Goal: Task Accomplishment & Management: Manage account settings

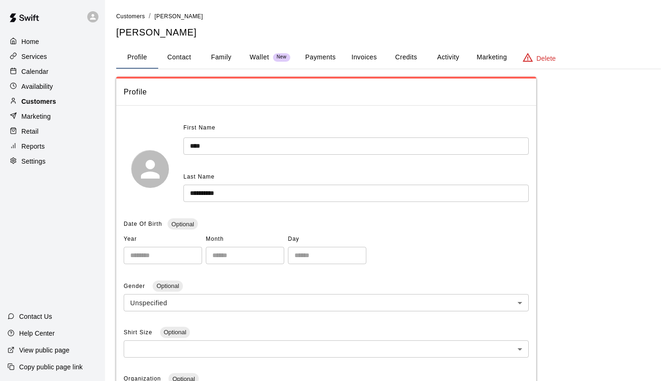
click at [34, 101] on p "Customers" at bounding box center [38, 101] width 35 height 9
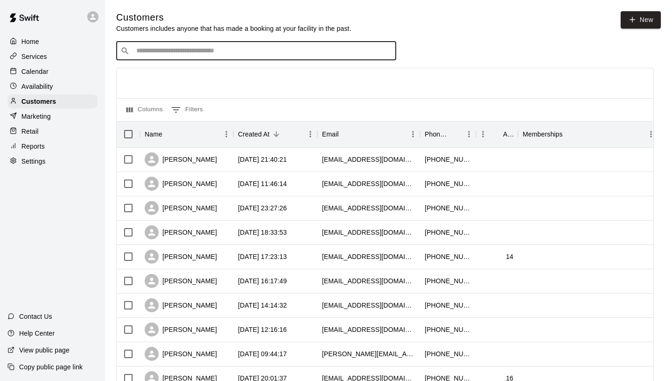
click at [279, 46] on input "Search customers by name or email" at bounding box center [263, 50] width 259 height 9
type input "****"
click at [181, 75] on div "[PERSON_NAME] [EMAIL_ADDRESS][DOMAIN_NAME]" at bounding box center [192, 75] width 100 height 20
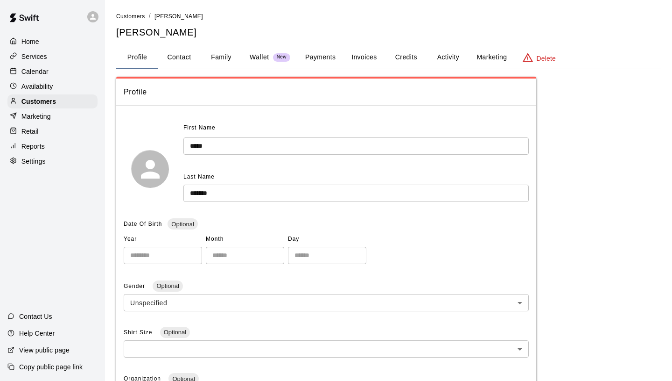
click at [307, 59] on button "Payments" at bounding box center [320, 57] width 45 height 22
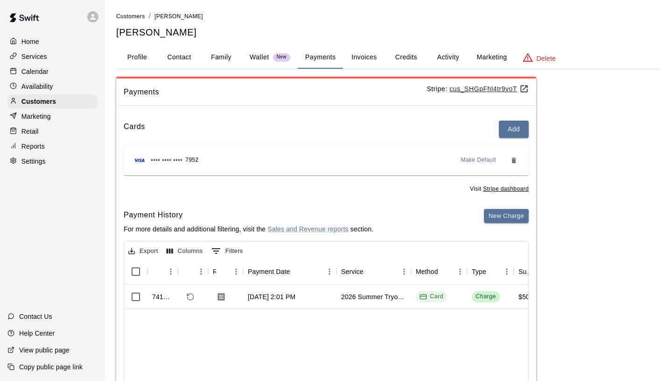
click at [353, 63] on button "Invoices" at bounding box center [364, 57] width 42 height 22
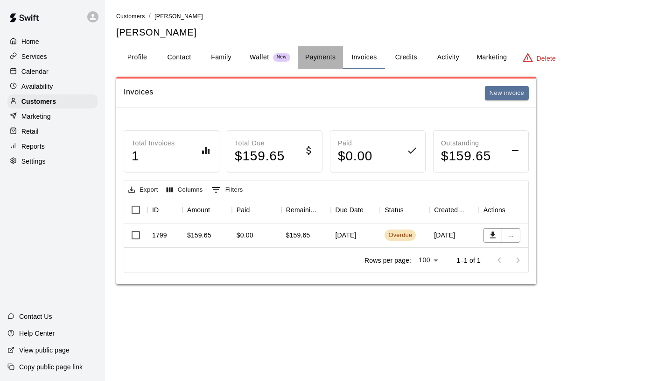
click at [308, 56] on button "Payments" at bounding box center [320, 57] width 45 height 22
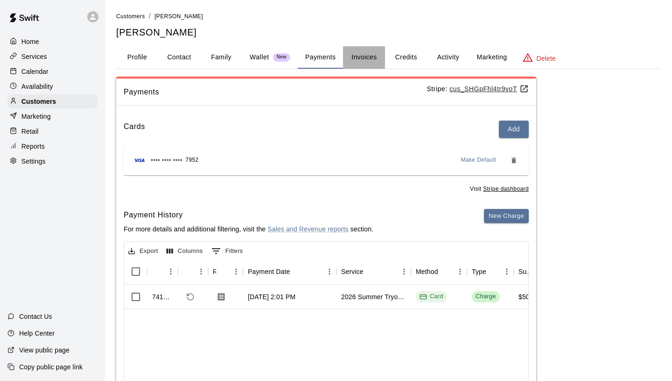
click at [371, 56] on button "Invoices" at bounding box center [364, 57] width 42 height 22
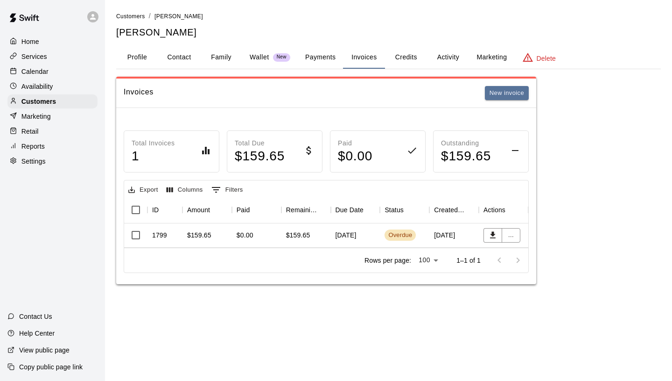
click at [323, 55] on button "Payments" at bounding box center [320, 57] width 45 height 22
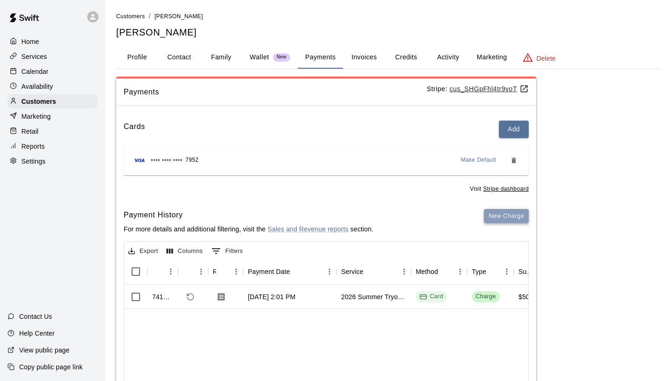
click at [519, 219] on button "New Charge" at bounding box center [506, 216] width 45 height 14
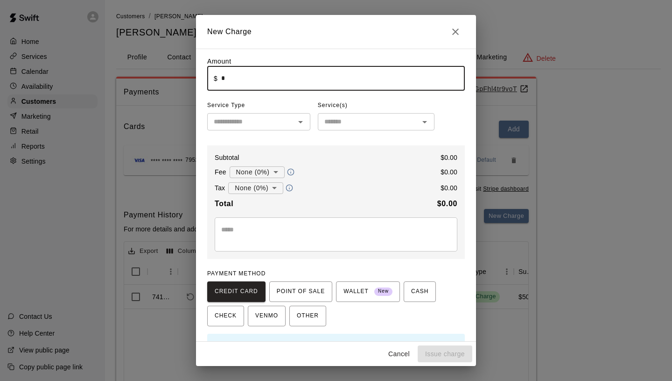
click at [266, 72] on input "*" at bounding box center [343, 78] width 244 height 25
type input "******"
click at [232, 116] on input "text" at bounding box center [251, 122] width 82 height 12
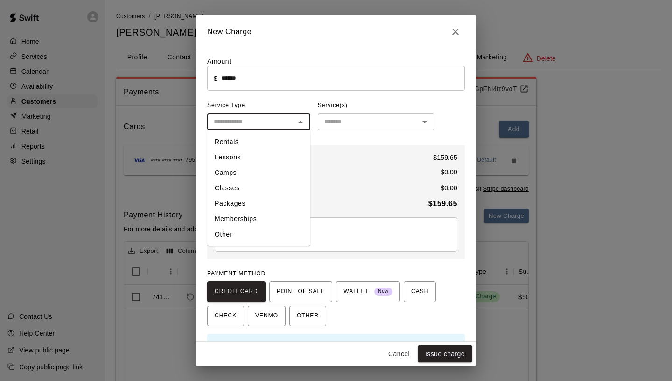
click at [242, 233] on li "Other" at bounding box center [258, 233] width 103 height 15
type input "*****"
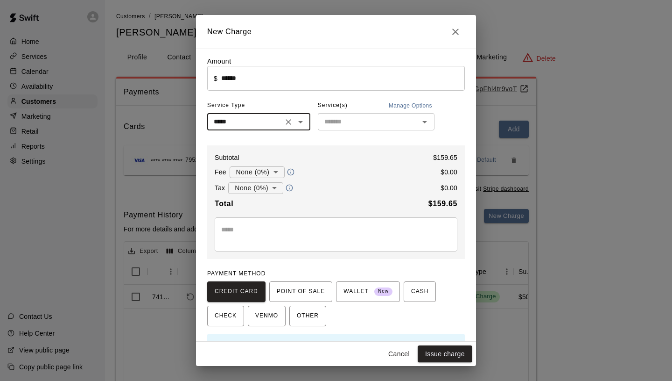
click at [354, 125] on input "text" at bounding box center [369, 122] width 96 height 12
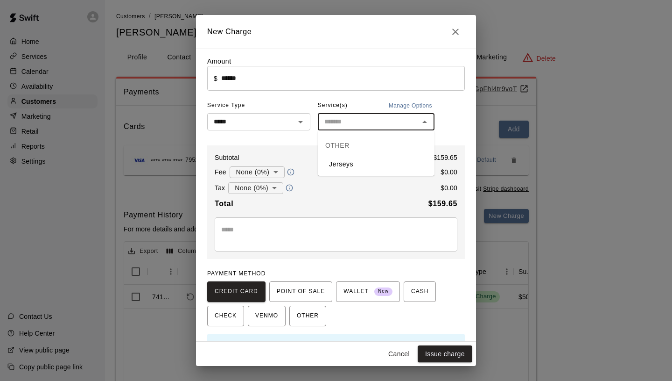
click at [350, 166] on li "Jerseys" at bounding box center [376, 163] width 117 height 15
type input "*******"
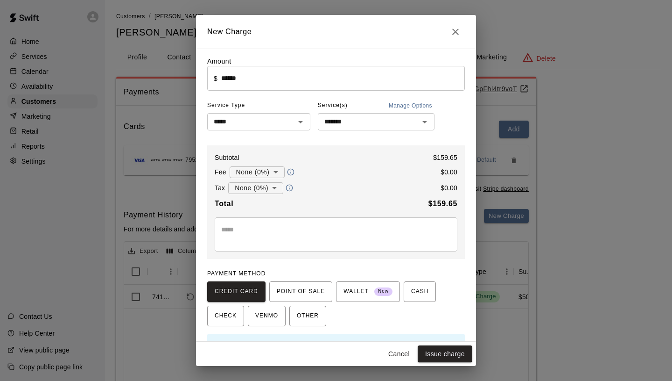
click at [333, 223] on div "* ​" at bounding box center [336, 234] width 243 height 34
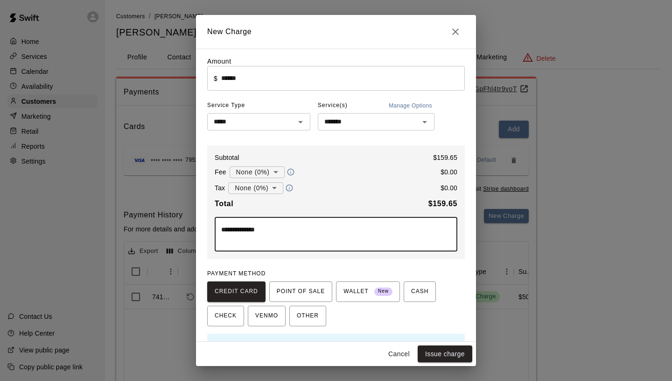
type textarea "**********"
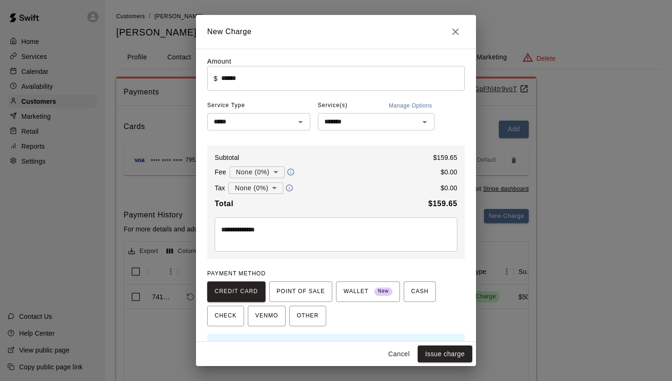
click at [359, 252] on div "**********" at bounding box center [336, 201] width 258 height 113
click at [253, 176] on body "**********" at bounding box center [336, 236] width 672 height 472
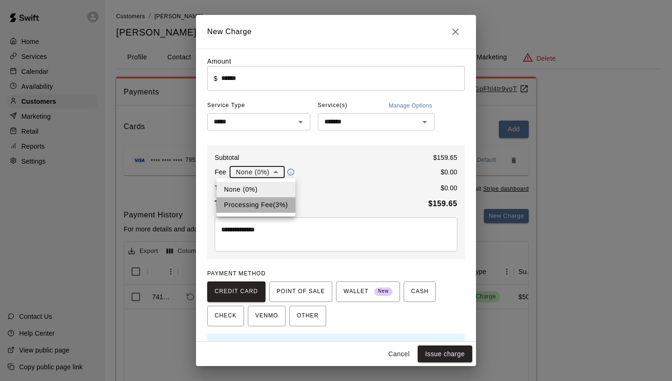
click at [260, 206] on li "Processing Fee ( 3 % )" at bounding box center [256, 204] width 79 height 15
type input "**********"
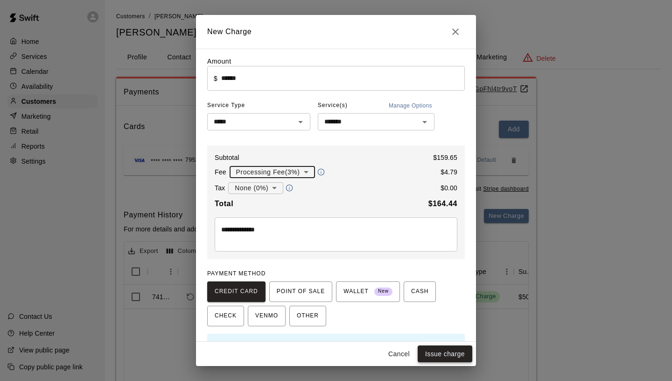
click at [455, 350] on button "Issue charge" at bounding box center [445, 353] width 55 height 17
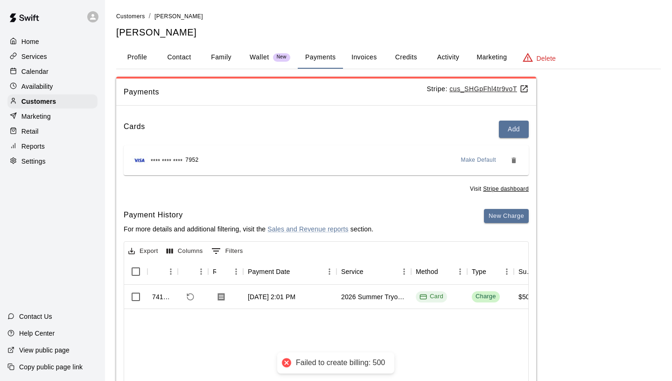
type input "*"
click at [63, 99] on div "Customers" at bounding box center [52, 101] width 90 height 14
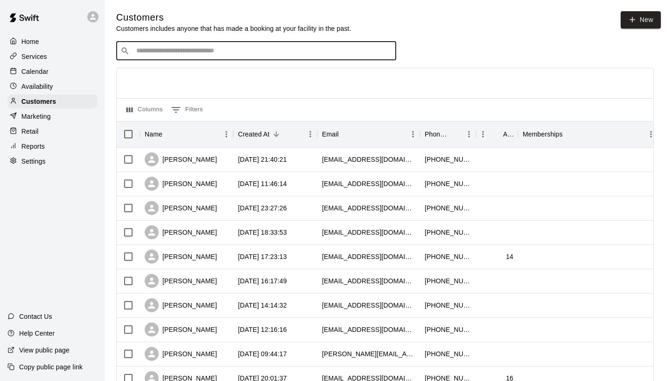
click at [296, 53] on input "Search customers by name or email" at bounding box center [263, 50] width 259 height 9
type input "******"
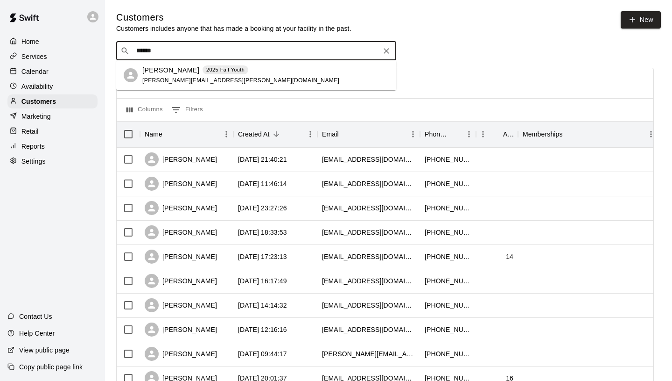
click at [273, 71] on div "[PERSON_NAME] 2025 Fall Youth [PERSON_NAME][EMAIL_ADDRESS][PERSON_NAME][DOMAIN_…" at bounding box center [265, 75] width 247 height 20
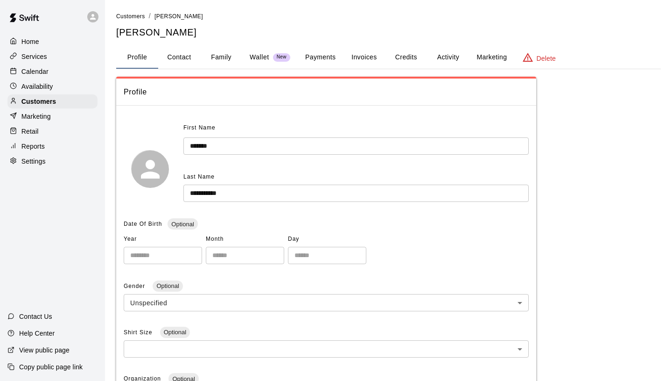
click at [406, 64] on button "Credits" at bounding box center [406, 57] width 42 height 22
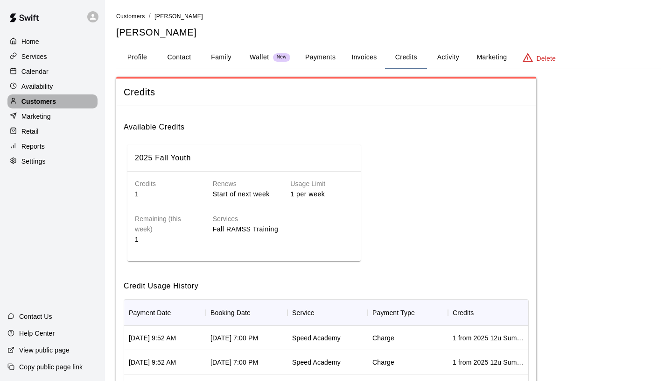
click at [67, 96] on div "Customers" at bounding box center [52, 101] width 90 height 14
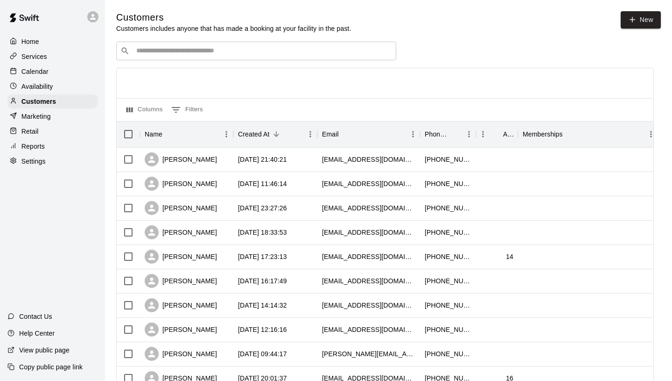
click at [183, 43] on div "​ ​" at bounding box center [256, 51] width 280 height 19
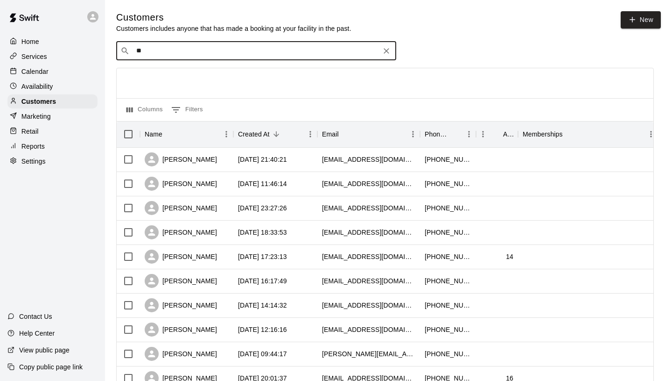
type input "*"
type input "****"
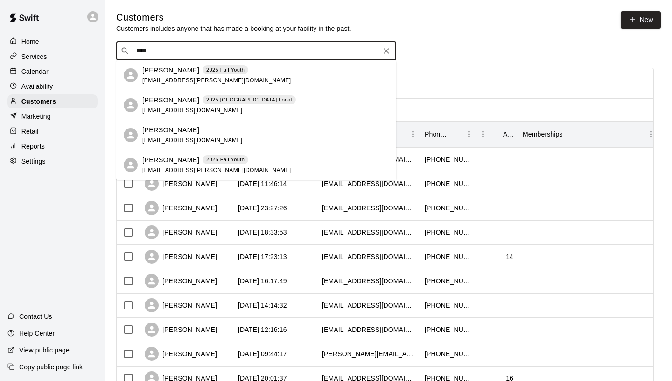
click at [185, 74] on p "[PERSON_NAME]" at bounding box center [170, 70] width 57 height 10
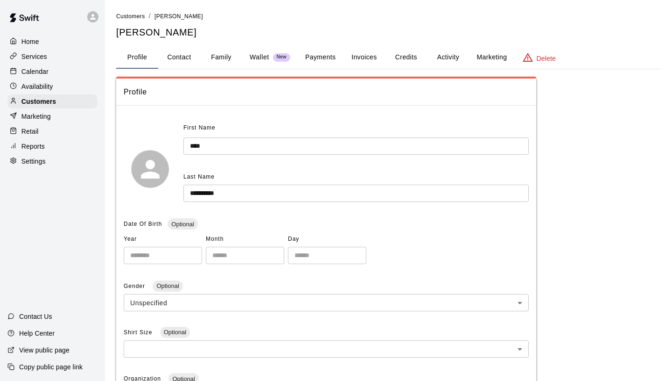
click at [405, 58] on button "Credits" at bounding box center [406, 57] width 42 height 22
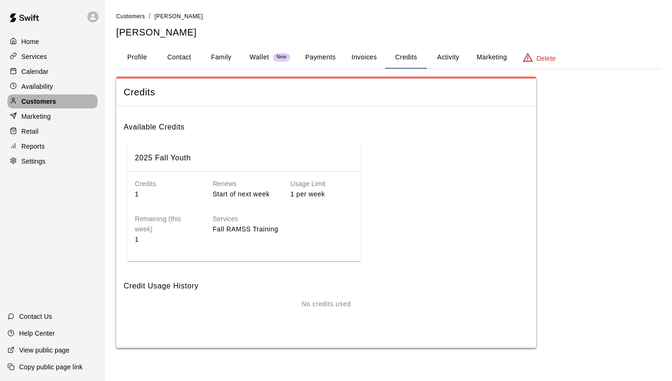
click at [77, 101] on div "Customers" at bounding box center [52, 101] width 90 height 14
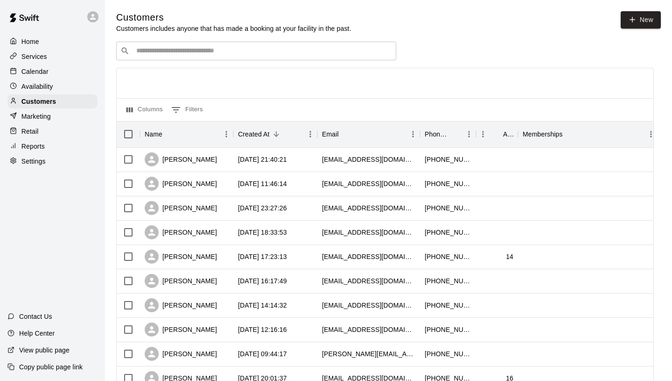
click at [190, 45] on div "​ ​" at bounding box center [256, 51] width 280 height 19
click at [49, 115] on p "Marketing" at bounding box center [35, 116] width 29 height 9
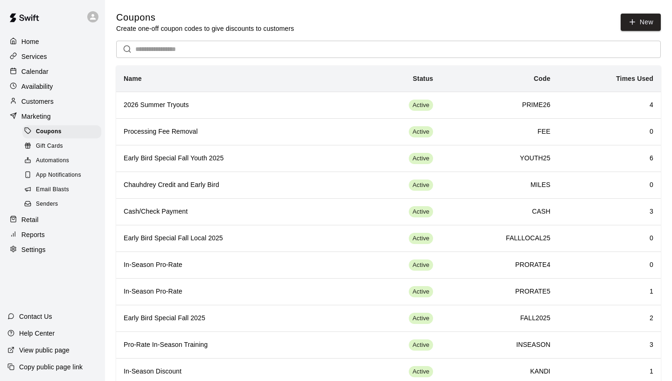
click at [47, 71] on p "Calendar" at bounding box center [34, 71] width 27 height 9
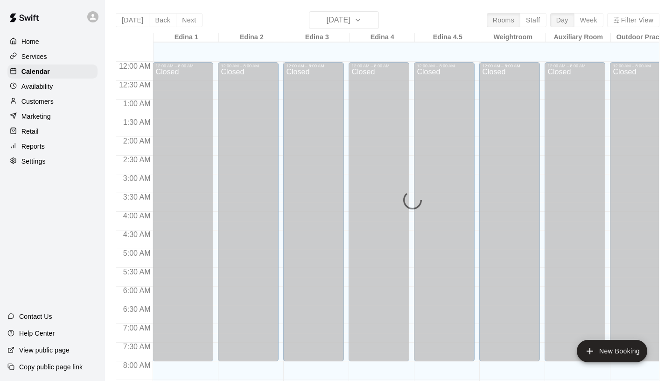
scroll to position [449, 0]
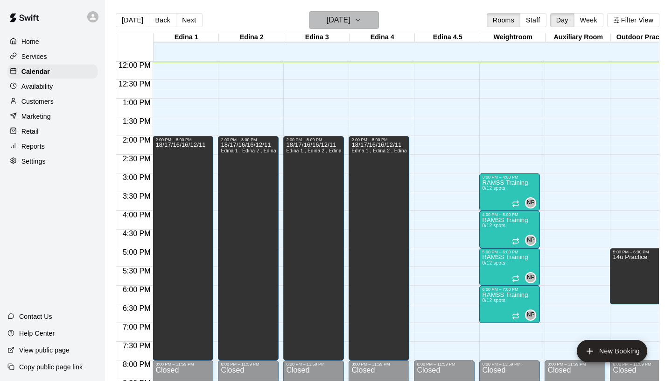
click at [351, 21] on h6 "[DATE]" at bounding box center [339, 20] width 24 height 13
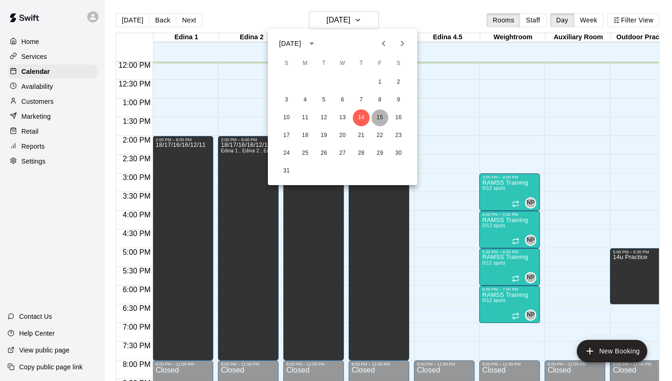
click at [381, 114] on button "15" at bounding box center [380, 117] width 17 height 17
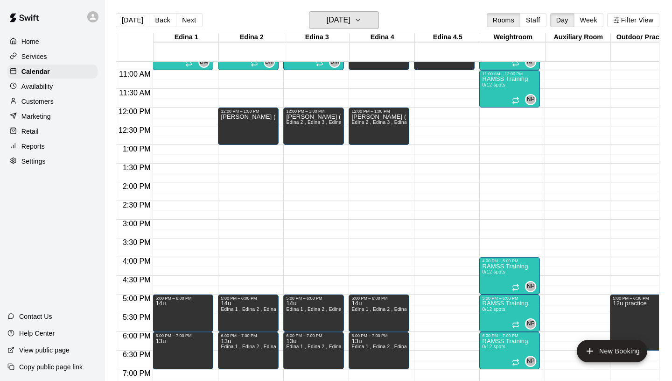
scroll to position [398, 0]
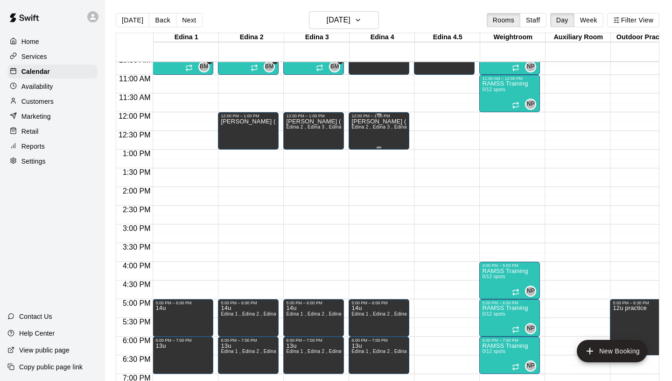
click at [384, 123] on div "[PERSON_NAME] (Hitting and Pitching) Edina 2 , [PERSON_NAME] 3 , Edina 4" at bounding box center [379, 308] width 55 height 381
click at [361, 128] on icon "edit" at bounding box center [361, 128] width 8 height 8
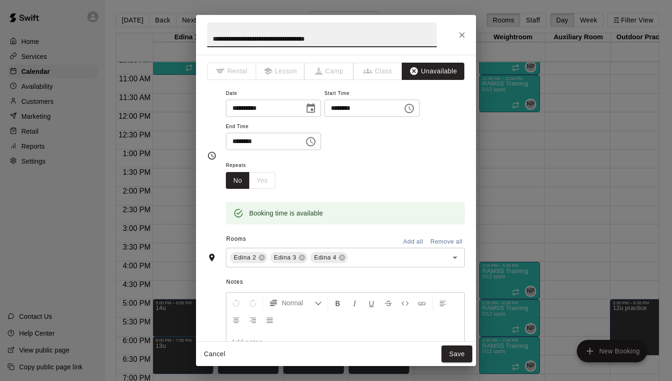
scroll to position [138, 0]
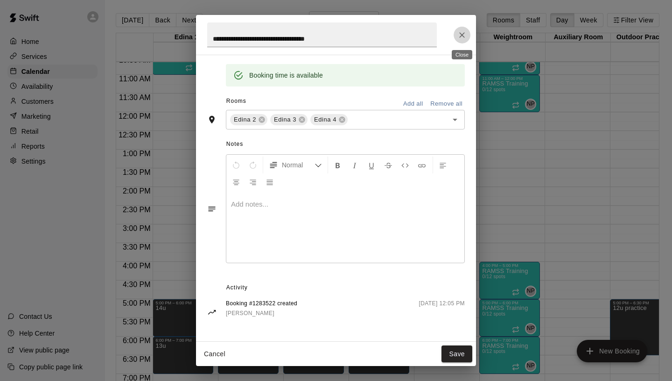
click at [464, 37] on icon "Close" at bounding box center [462, 34] width 9 height 9
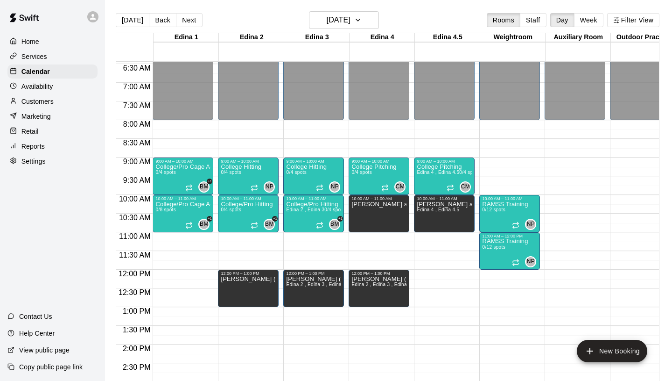
scroll to position [234, 0]
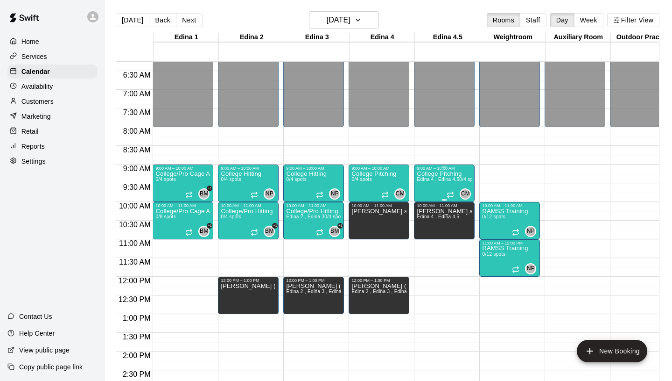
click at [439, 181] on span "Edina 4 , Edina 4.5" at bounding box center [438, 179] width 42 height 5
click at [501, 165] on div at bounding box center [336, 190] width 672 height 381
click at [358, 217] on icon "edit" at bounding box center [361, 217] width 11 height 11
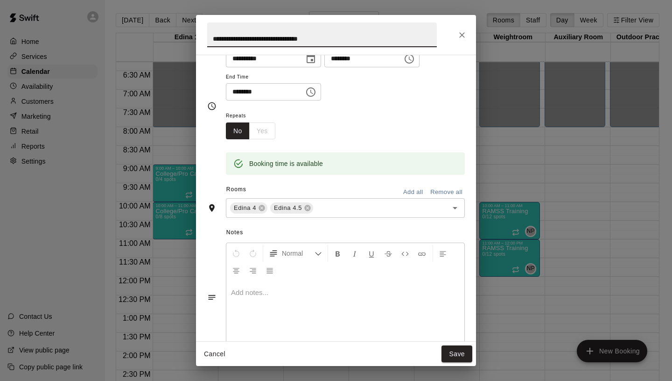
scroll to position [0, 0]
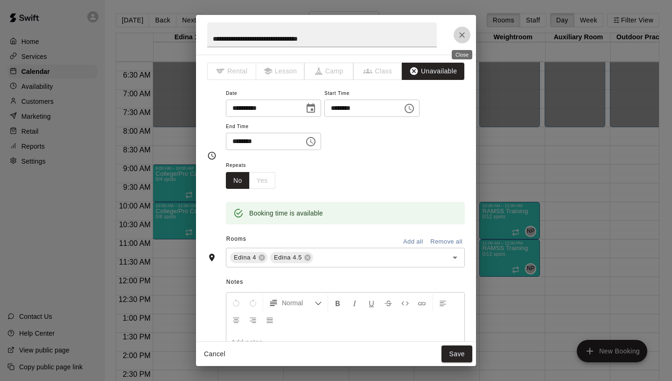
click at [459, 36] on icon "Close" at bounding box center [462, 34] width 9 height 9
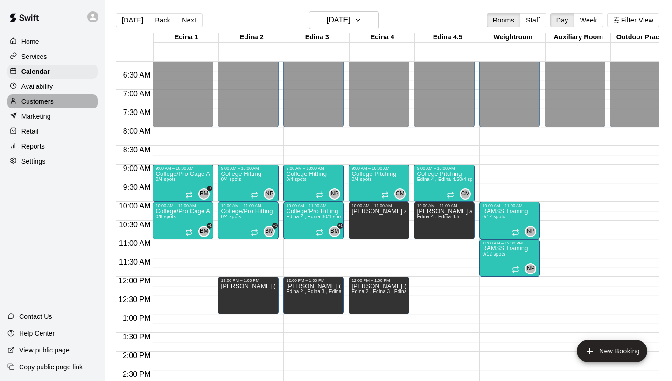
click at [45, 100] on p "Customers" at bounding box center [37, 101] width 32 height 9
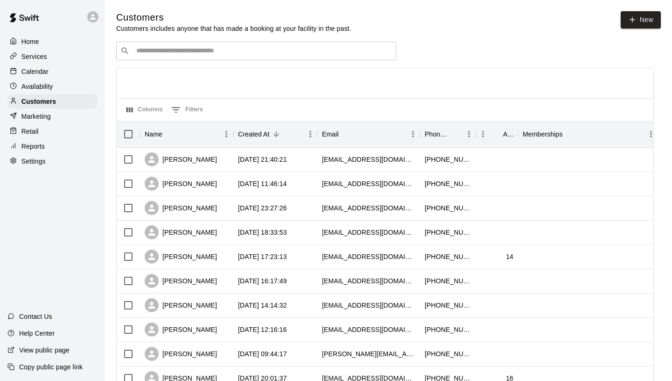
click at [225, 57] on div "​ ​" at bounding box center [256, 51] width 280 height 19
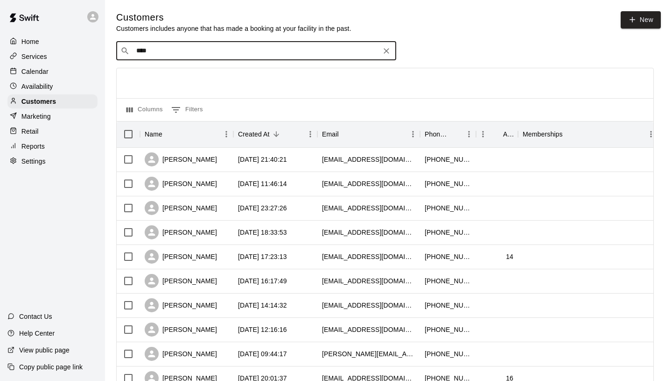
type input "*****"
click at [198, 73] on div "[PERSON_NAME]" at bounding box center [192, 70] width 100 height 10
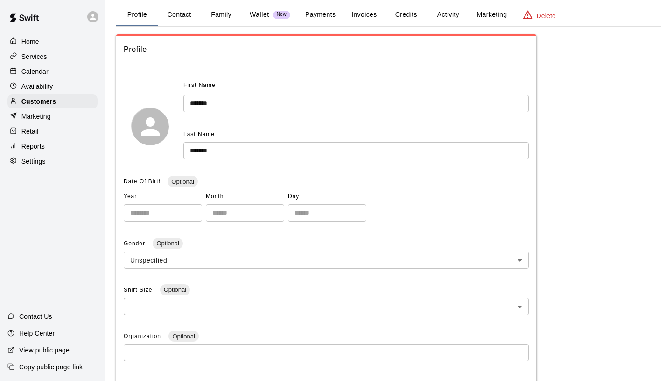
scroll to position [15, 0]
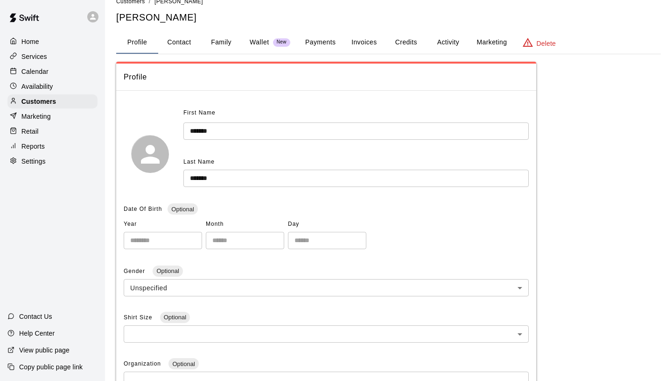
click at [219, 41] on button "Family" at bounding box center [221, 42] width 42 height 22
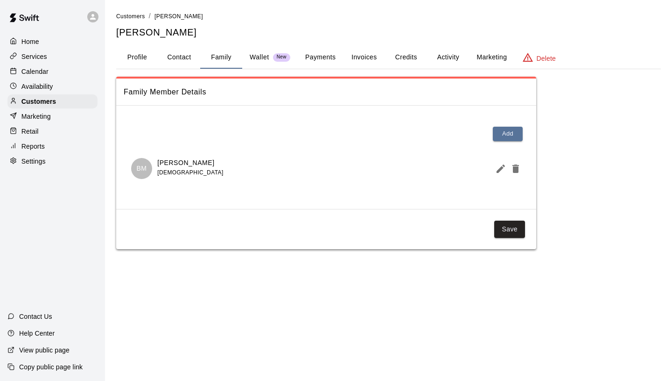
scroll to position [0, 0]
click at [182, 165] on p "[PERSON_NAME]" at bounding box center [190, 163] width 66 height 10
click at [501, 170] on icon "Edit Member" at bounding box center [500, 168] width 11 height 11
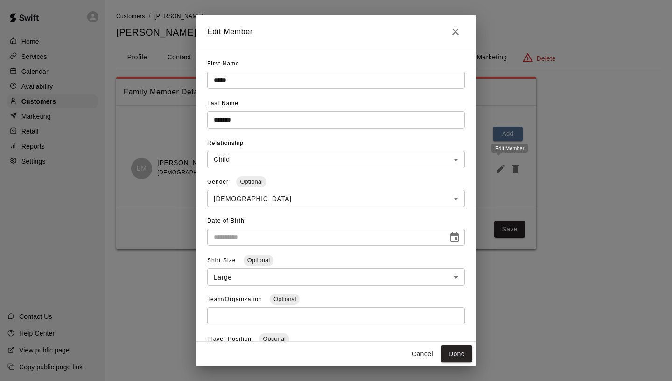
type input "**********"
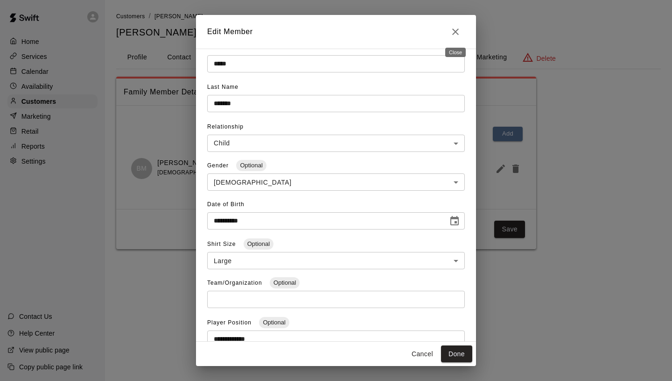
click at [460, 33] on icon "Close" at bounding box center [455, 31] width 11 height 11
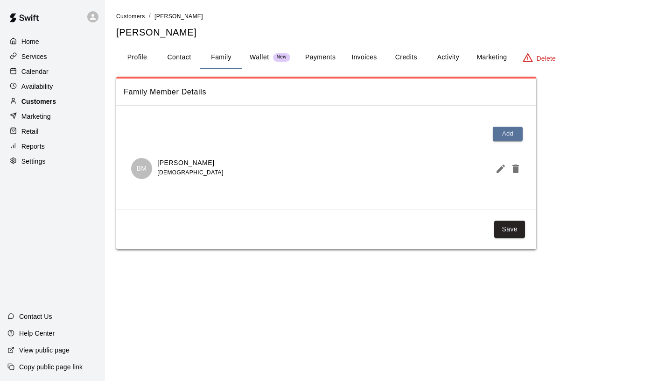
click at [43, 98] on p "Customers" at bounding box center [38, 101] width 35 height 9
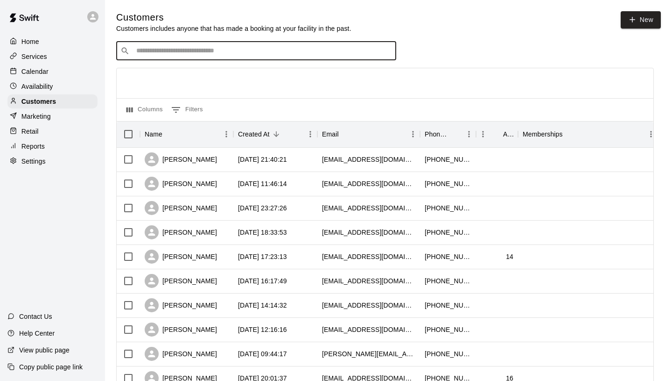
click at [276, 54] on input "Search customers by name or email" at bounding box center [263, 50] width 259 height 9
type input "*****"
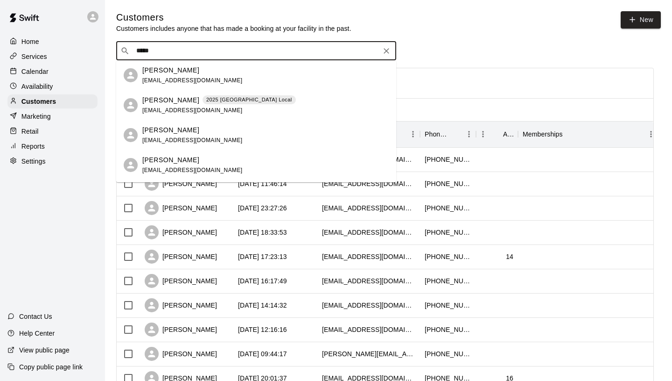
click at [177, 98] on p "[PERSON_NAME]" at bounding box center [170, 100] width 57 height 10
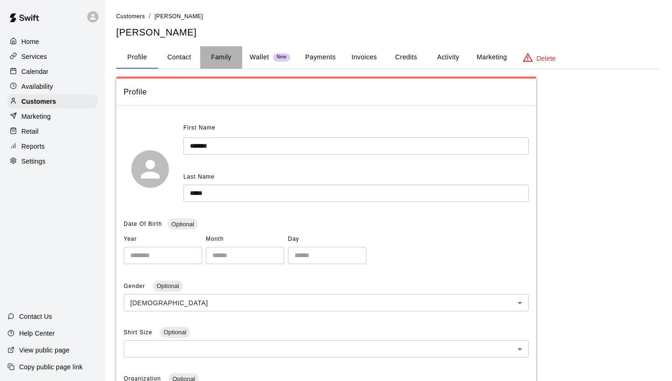
click at [223, 55] on button "Family" at bounding box center [221, 57] width 42 height 22
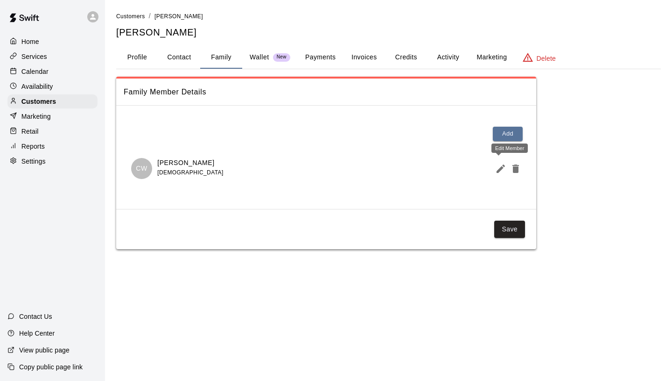
click at [502, 168] on icon "Edit Member" at bounding box center [501, 168] width 8 height 8
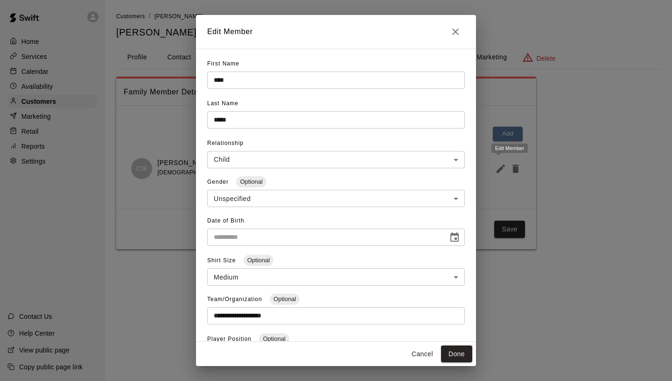
type input "**********"
click at [453, 32] on icon "Close" at bounding box center [455, 31] width 11 height 11
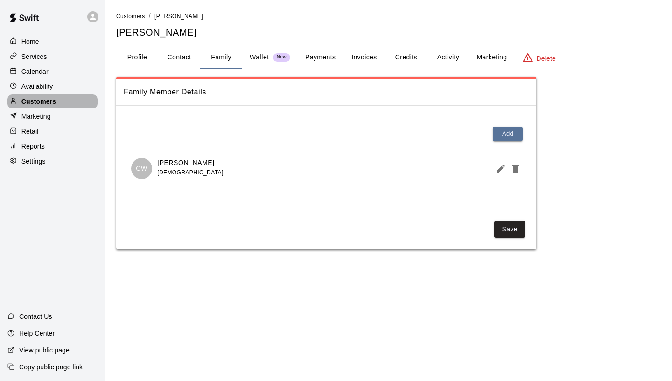
click at [70, 100] on div "Customers" at bounding box center [52, 101] width 90 height 14
